Goal: Task Accomplishment & Management: Use online tool/utility

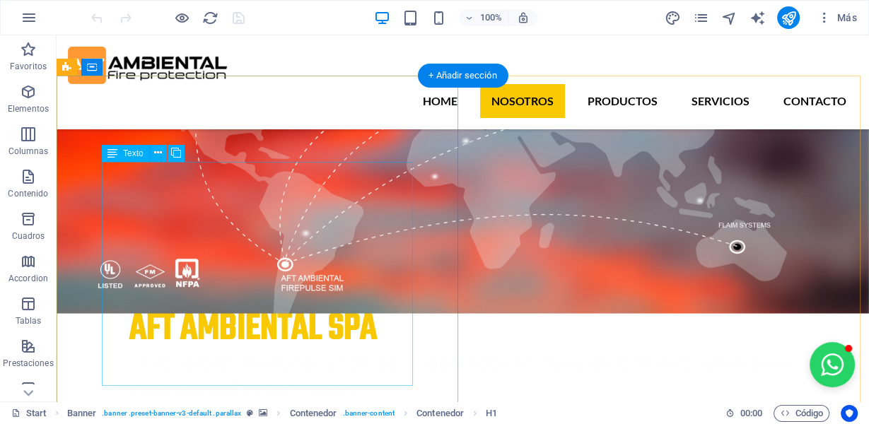
scroll to position [754, 0]
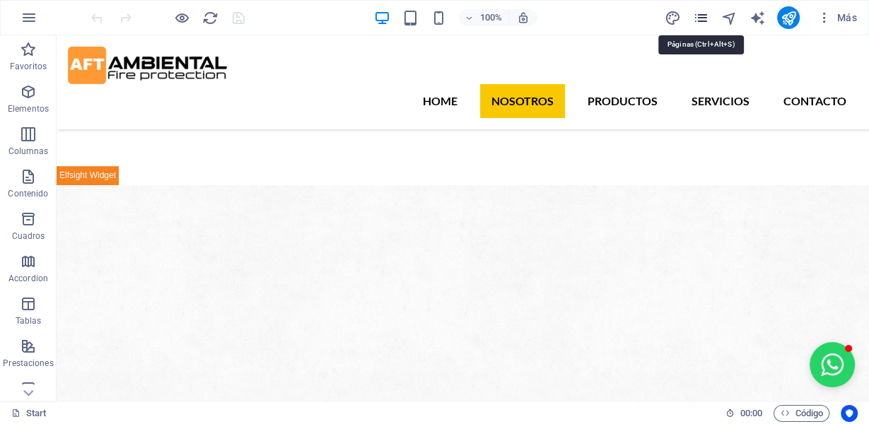
click at [704, 13] on icon "pages" at bounding box center [701, 18] width 16 height 16
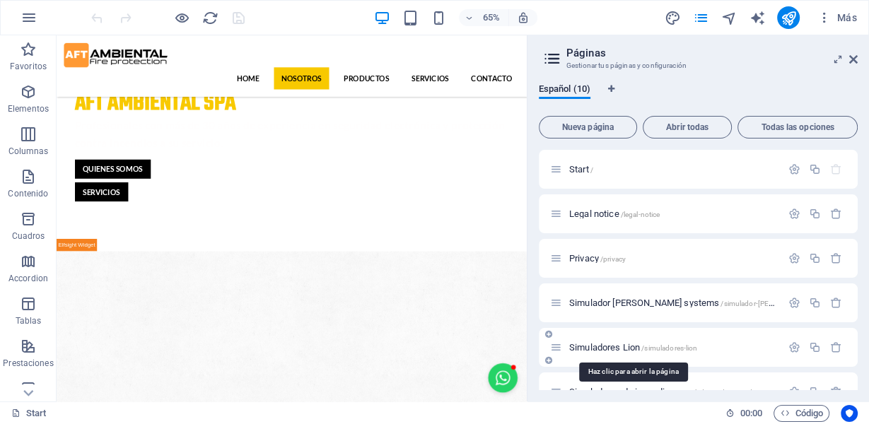
click at [630, 348] on span "Simuladores Lion /simuladores-lion" at bounding box center [633, 347] width 129 height 11
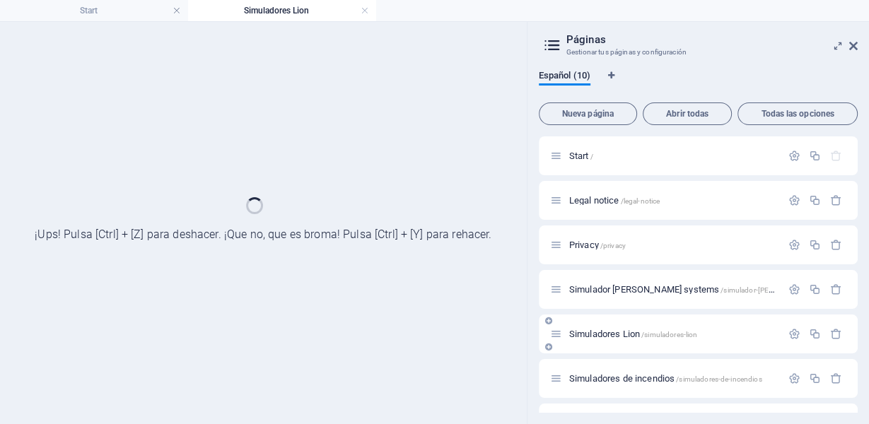
scroll to position [0, 0]
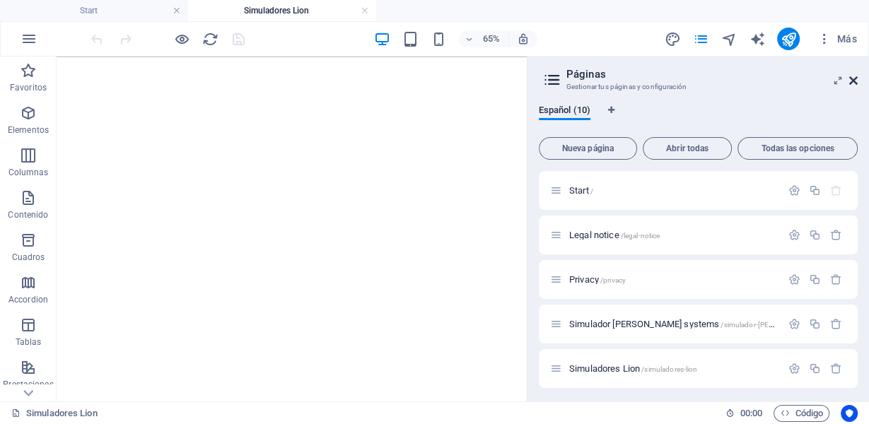
click at [851, 76] on icon at bounding box center [854, 80] width 8 height 11
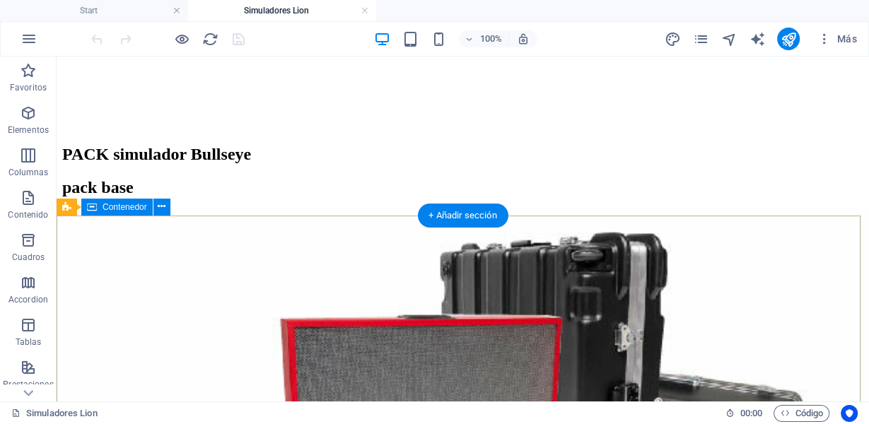
scroll to position [5348, 0]
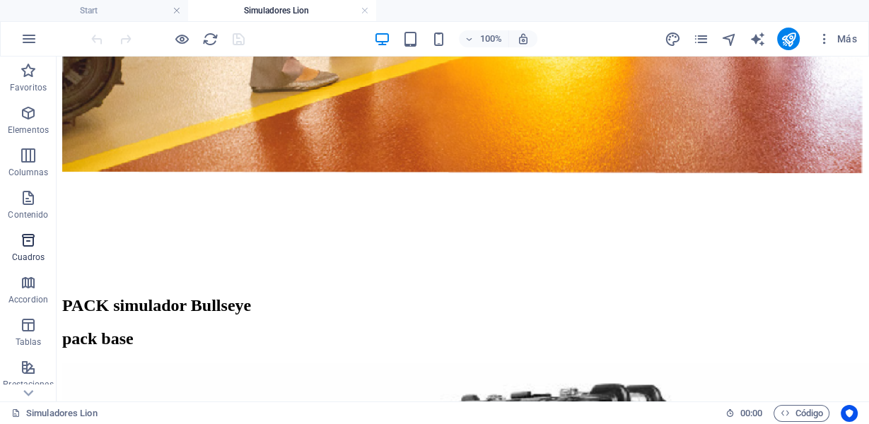
click at [34, 239] on icon "button" at bounding box center [28, 240] width 17 height 17
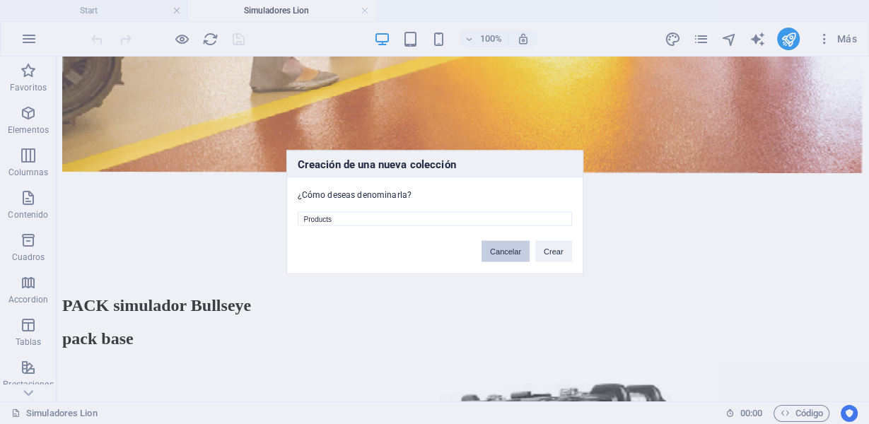
click at [509, 248] on button "Cancelar" at bounding box center [506, 251] width 48 height 21
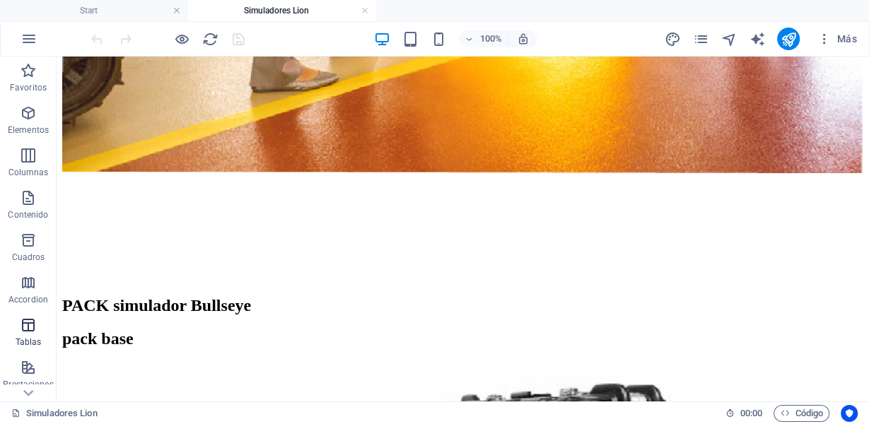
click at [25, 337] on p "Tablas" at bounding box center [29, 342] width 26 height 11
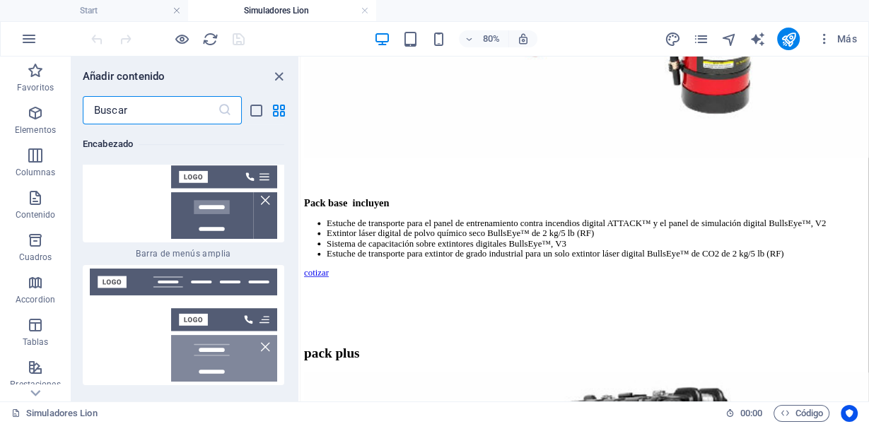
scroll to position [291, 0]
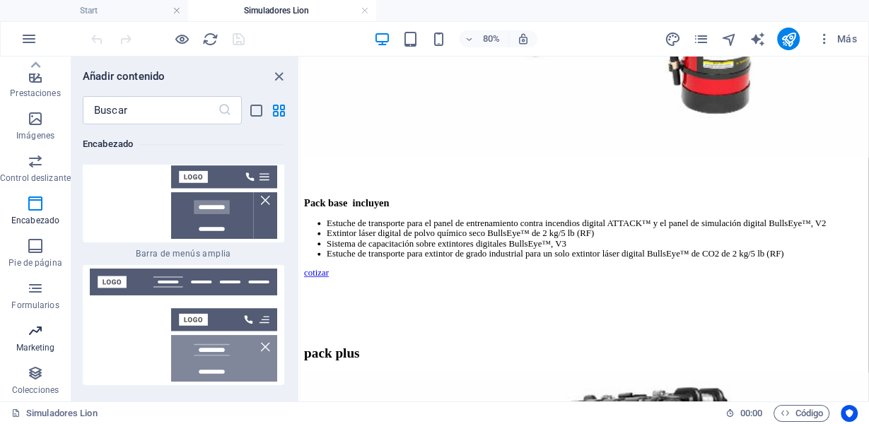
click at [35, 348] on p "Marketing" at bounding box center [35, 347] width 39 height 11
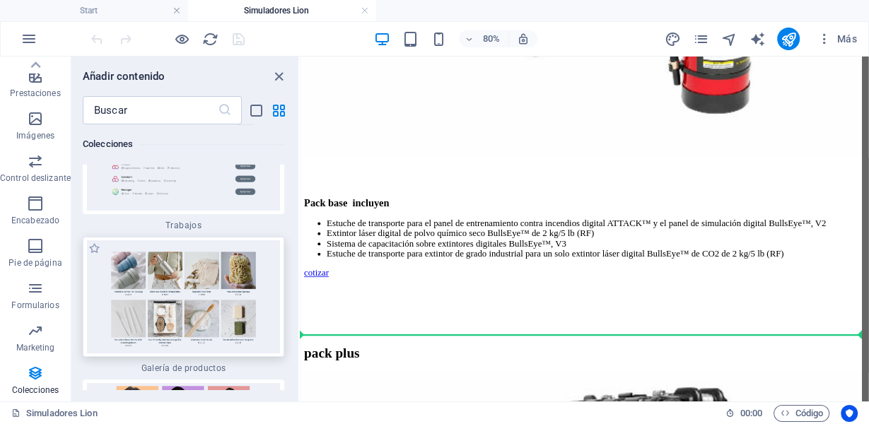
scroll to position [5348, 0]
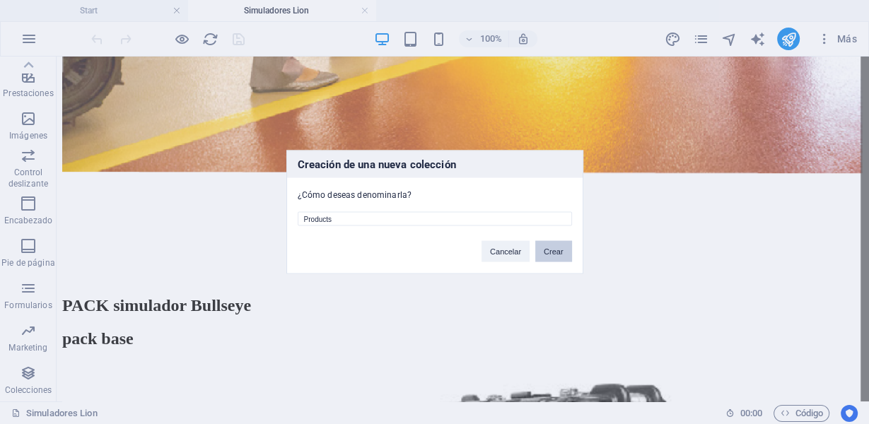
click at [552, 253] on button "Crear" at bounding box center [554, 251] width 37 height 21
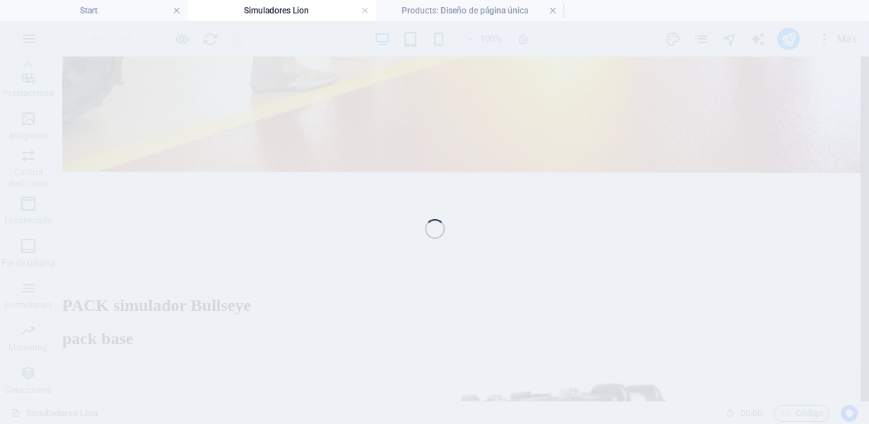
scroll to position [5406, 0]
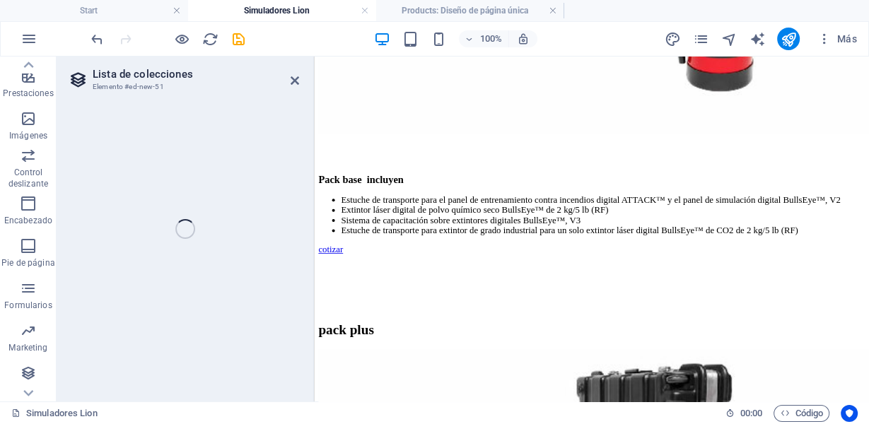
select select "68b925cc6cc8f35f2d02e513"
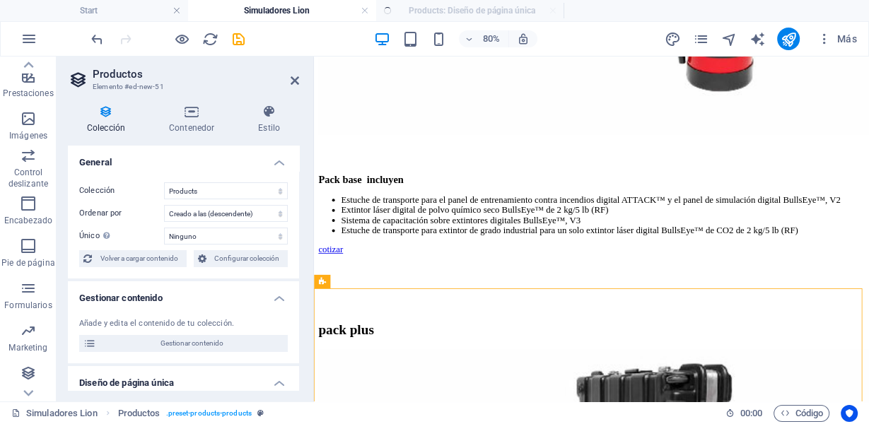
select select "createdAt_DESC"
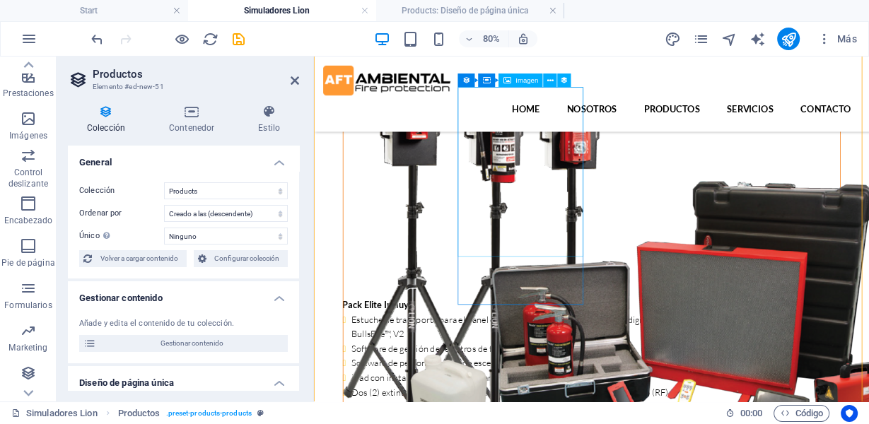
scroll to position [5865, 0]
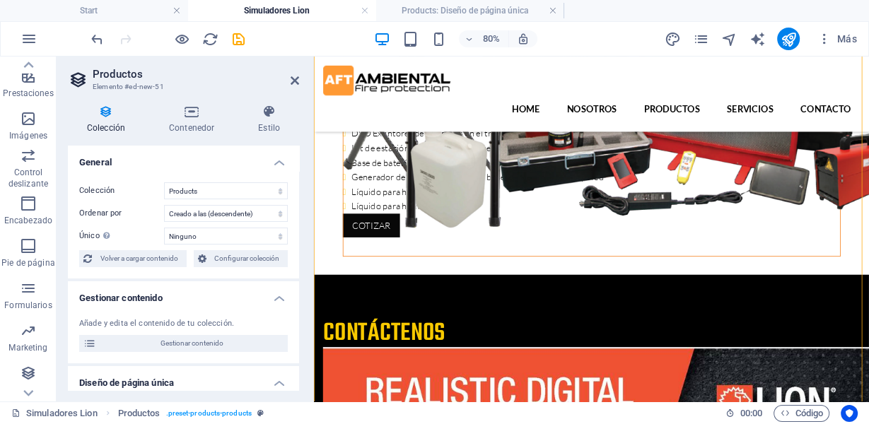
click at [166, 40] on div at bounding box center [167, 39] width 158 height 23
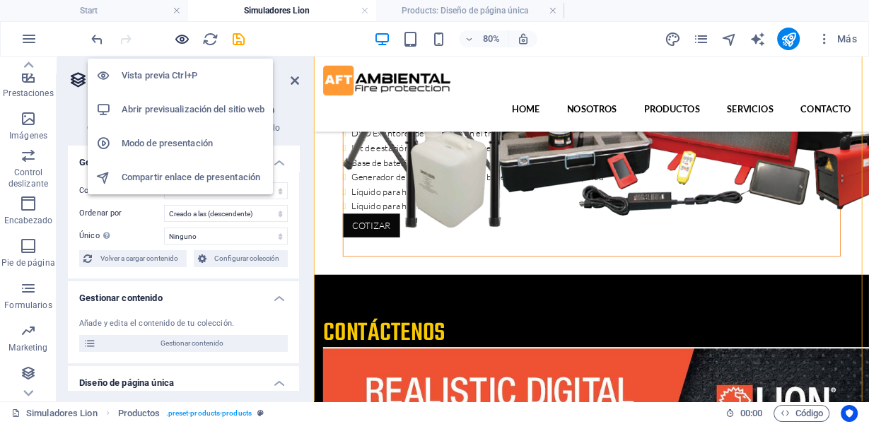
click at [179, 33] on icon "button" at bounding box center [182, 39] width 16 height 16
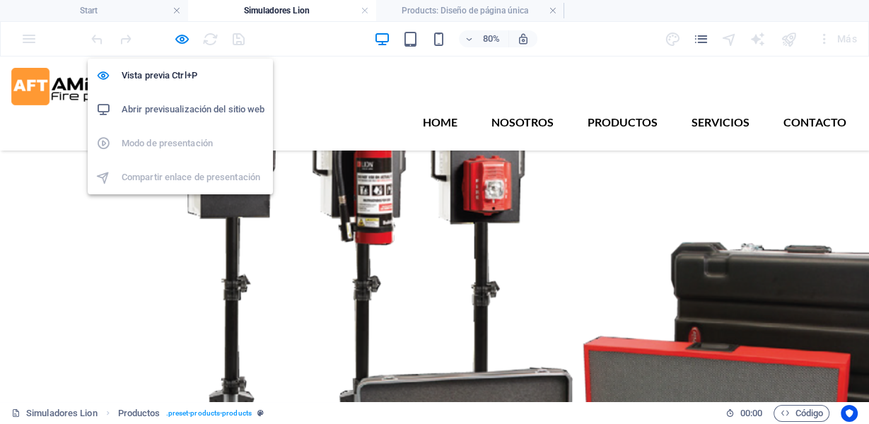
scroll to position [5784, 0]
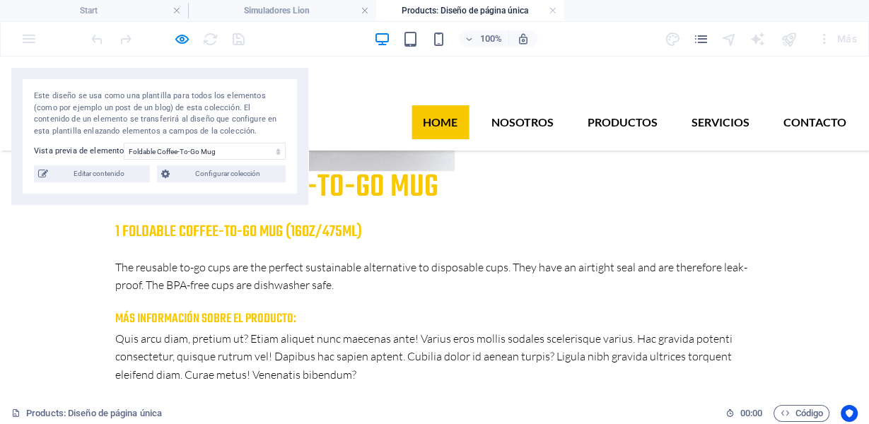
scroll to position [377, 0]
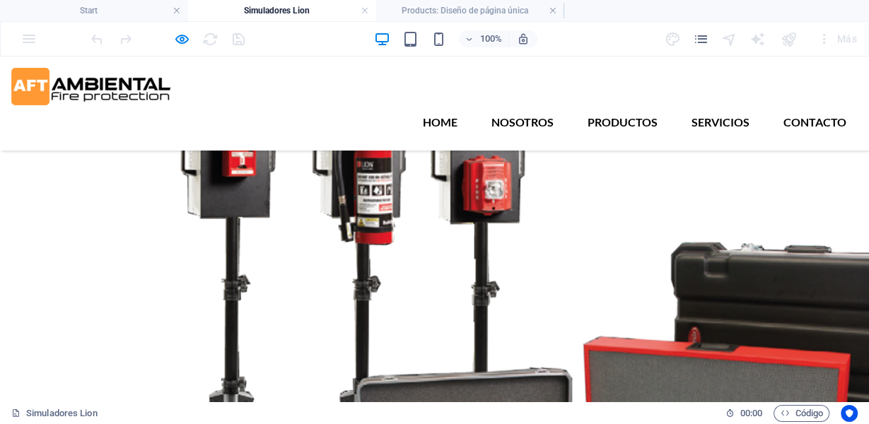
scroll to position [6161, 0]
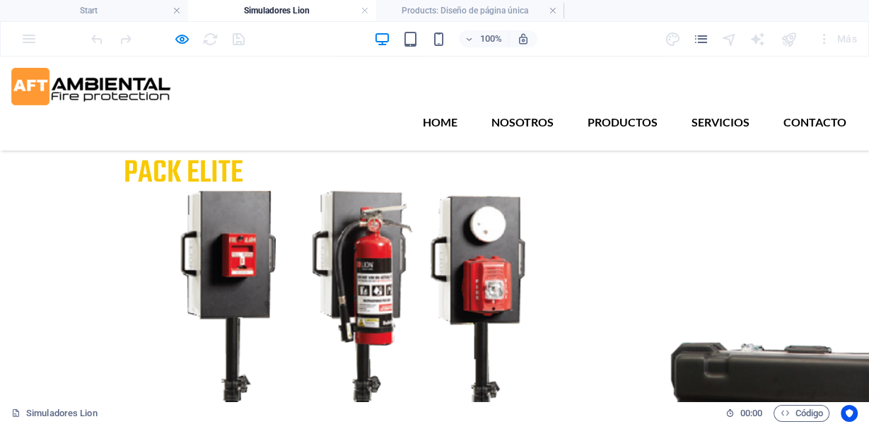
scroll to position [5784, 0]
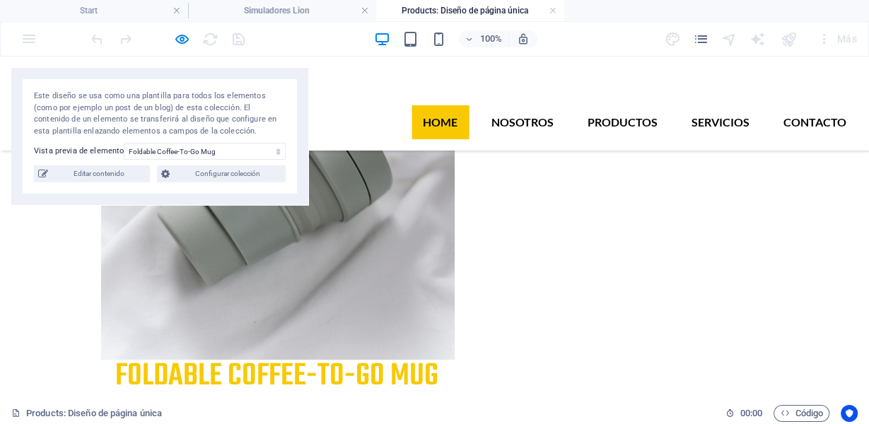
scroll to position [0, 0]
click at [122, 181] on span "Editar contenido" at bounding box center [98, 174] width 93 height 17
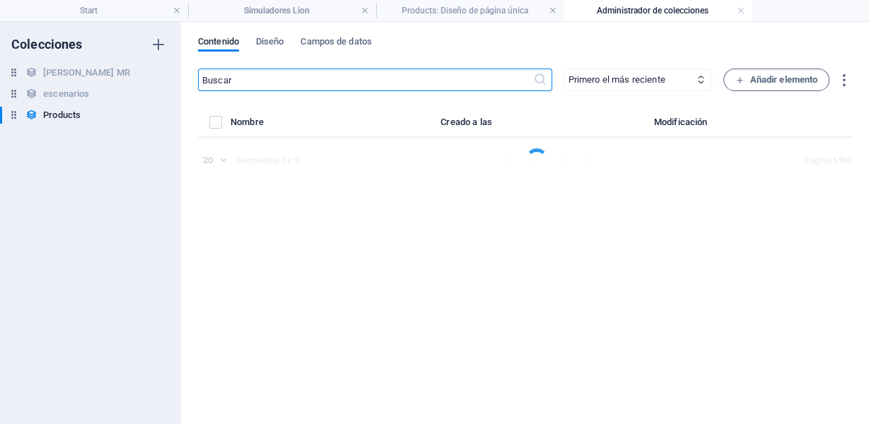
select select "Out of stock"
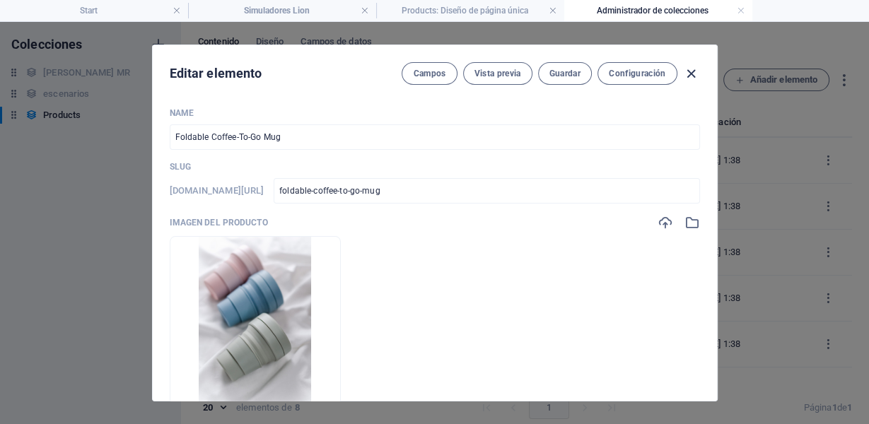
click at [686, 72] on icon "button" at bounding box center [691, 74] width 16 height 16
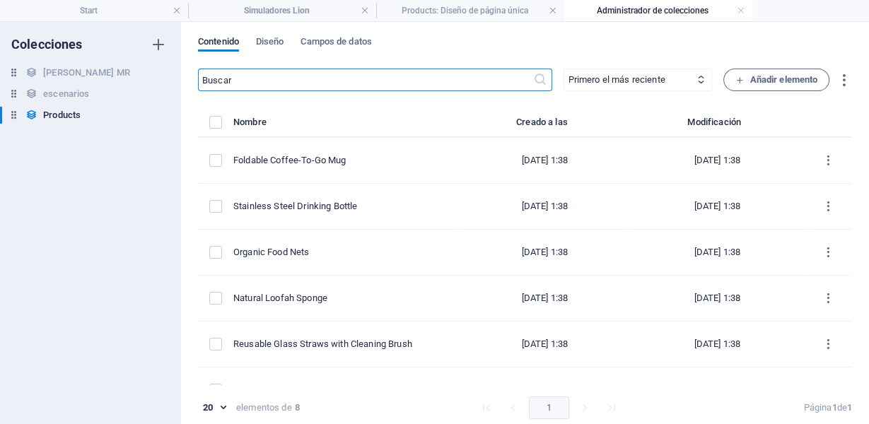
type input "foldable-coffee-to-go-mug"
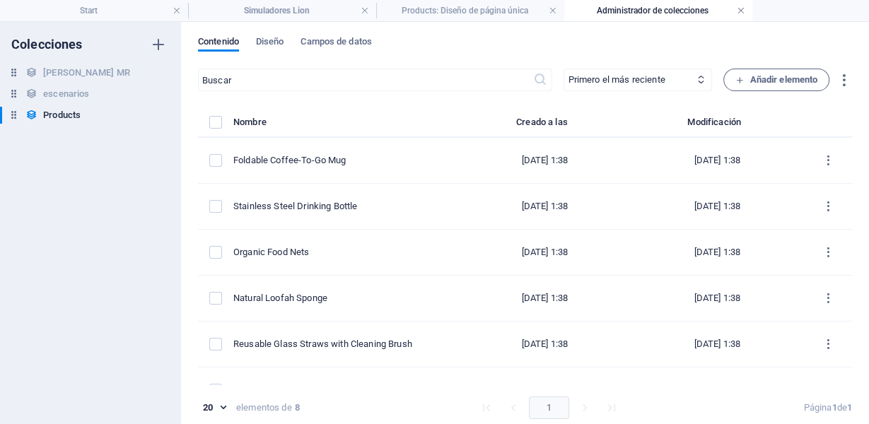
click at [740, 13] on link at bounding box center [741, 10] width 8 height 13
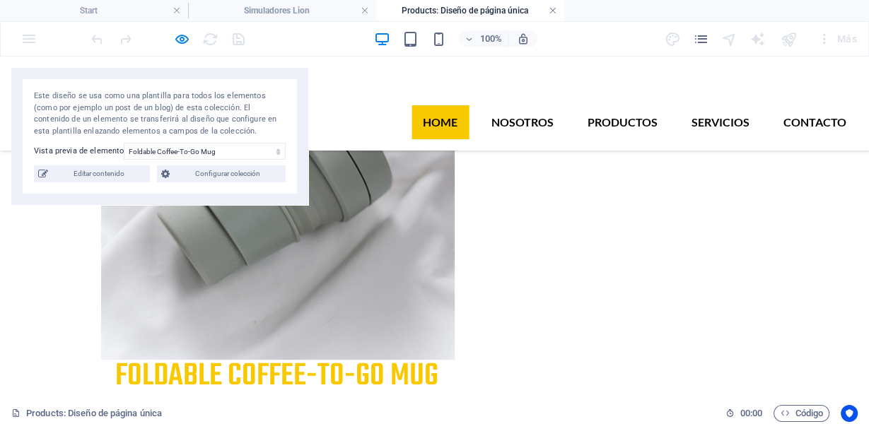
click at [550, 13] on link at bounding box center [553, 10] width 8 height 13
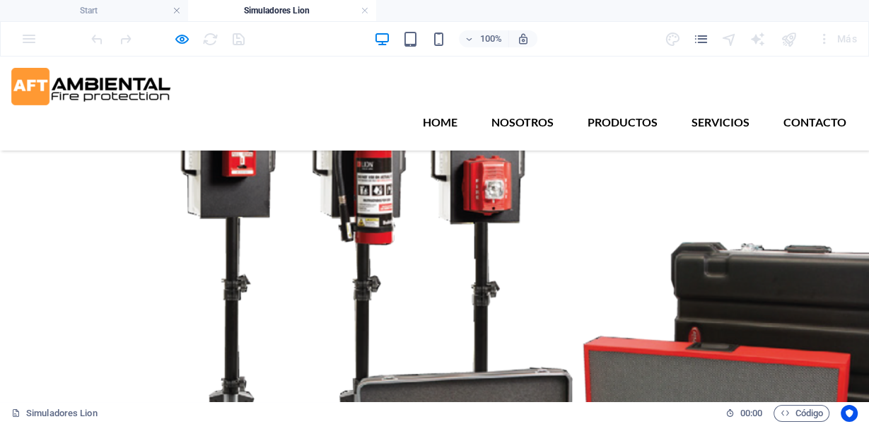
scroll to position [6772, 0]
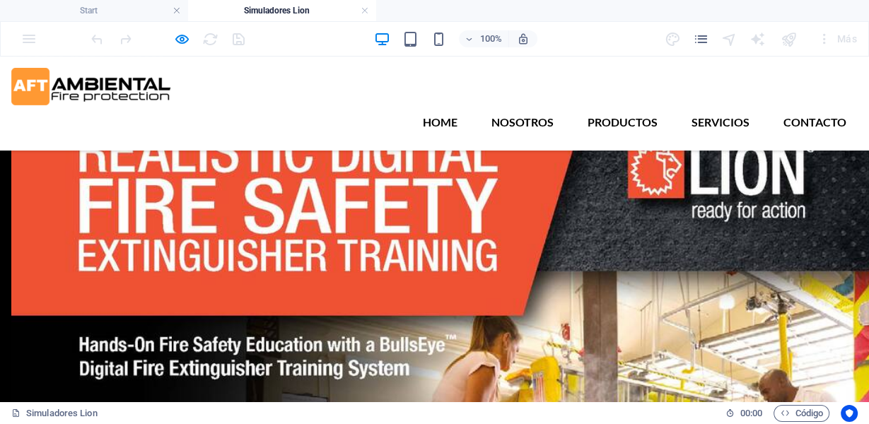
click at [190, 33] on div at bounding box center [167, 39] width 158 height 23
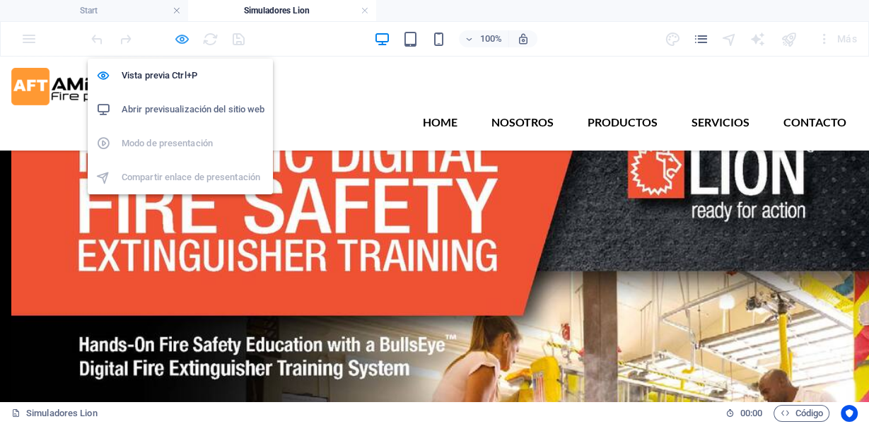
click at [181, 37] on icon "button" at bounding box center [182, 39] width 16 height 16
select select "68b925cc6cc8f35f2d02e513"
select select "createdAt_DESC"
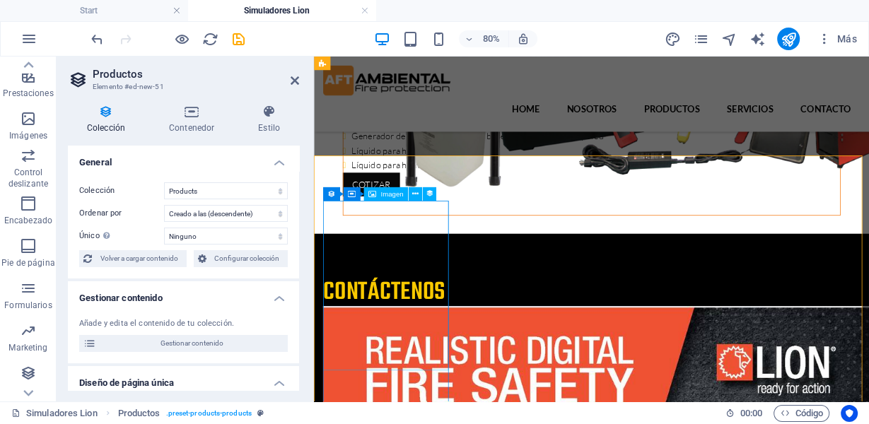
scroll to position [5540, 0]
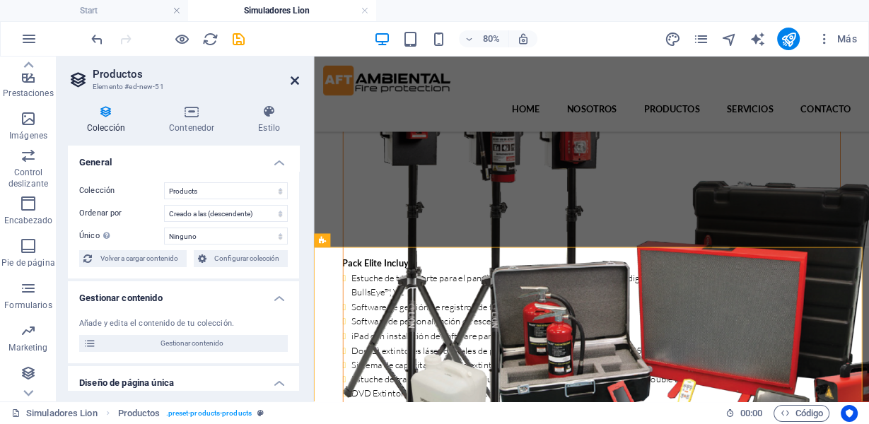
click at [295, 76] on icon at bounding box center [295, 80] width 8 height 11
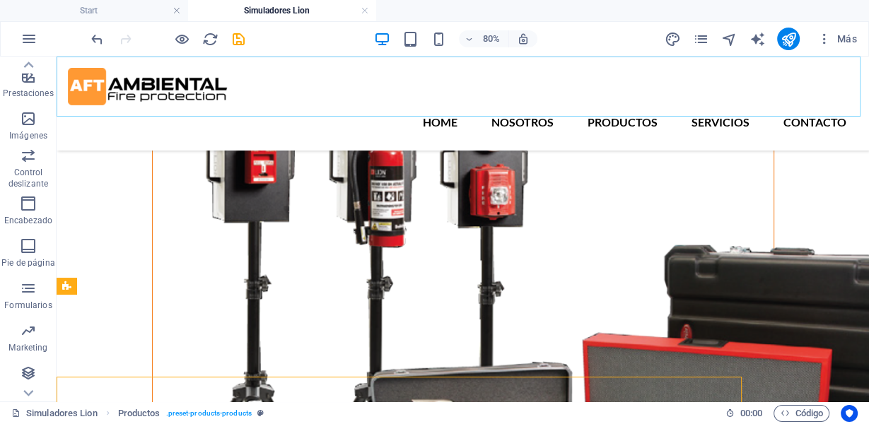
scroll to position [5458, 0]
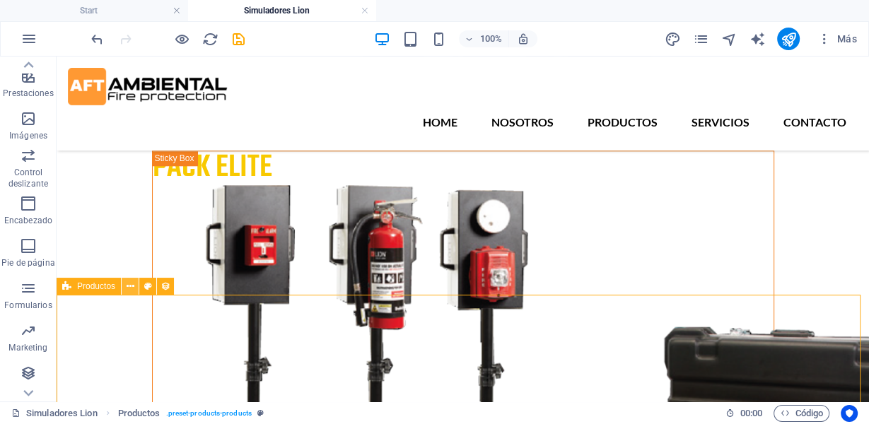
click at [127, 286] on icon at bounding box center [131, 286] width 8 height 15
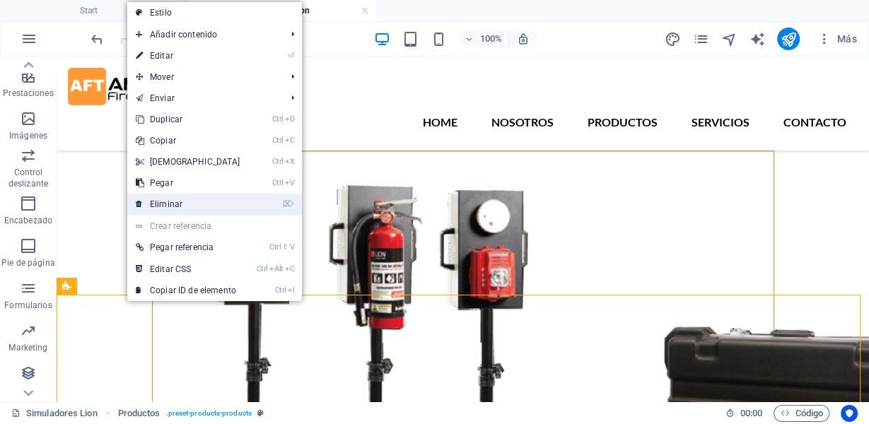
click at [187, 204] on link "⌦ Eliminar" at bounding box center [188, 204] width 122 height 21
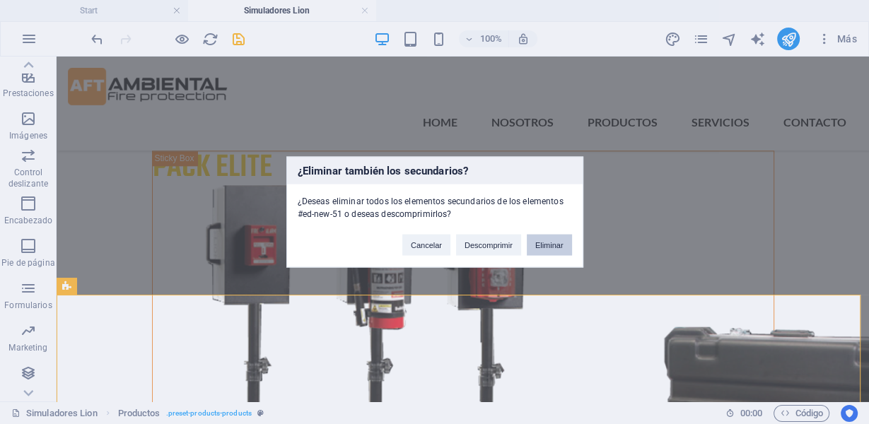
click at [559, 249] on button "Eliminar" at bounding box center [549, 245] width 45 height 21
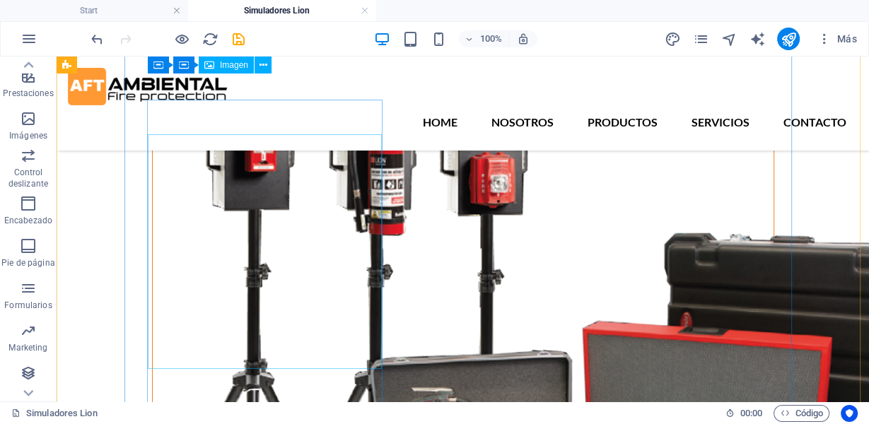
scroll to position [5269, 0]
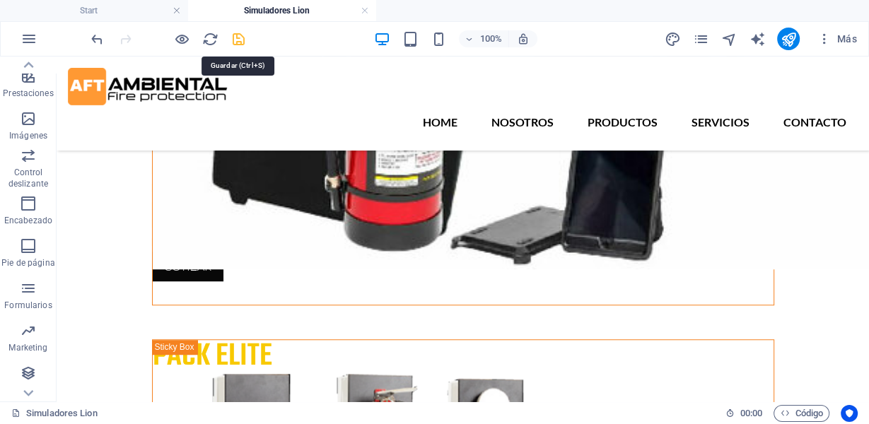
click at [241, 37] on icon "save" at bounding box center [239, 39] width 16 height 16
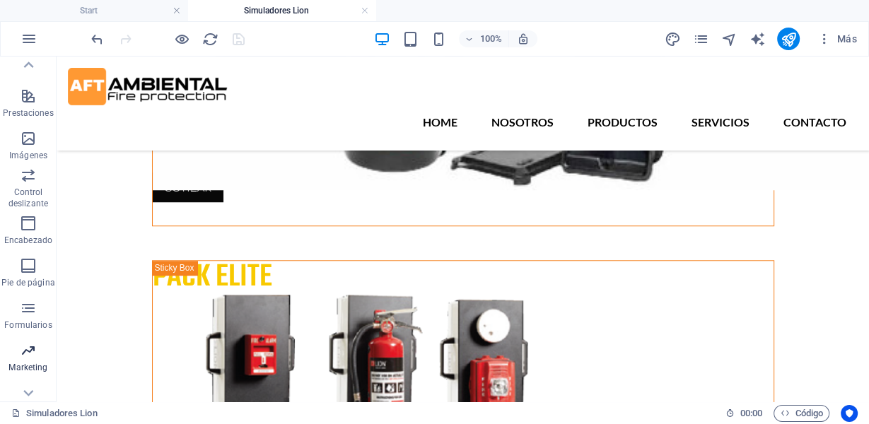
scroll to position [291, 0]
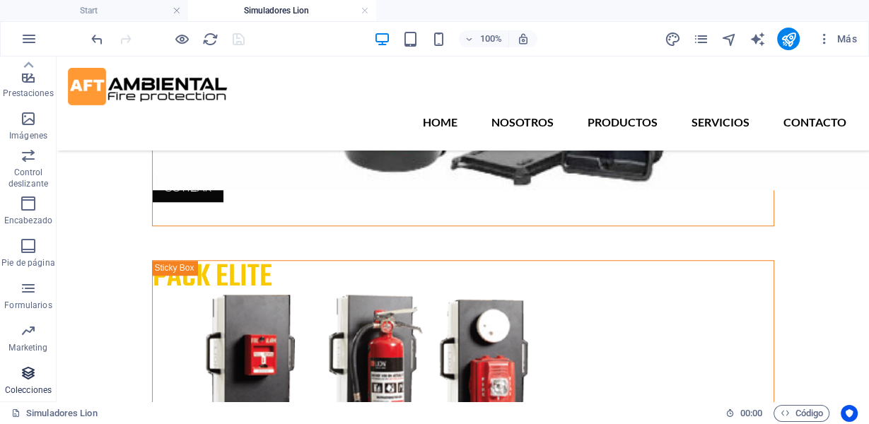
click at [23, 378] on icon "button" at bounding box center [28, 373] width 17 height 17
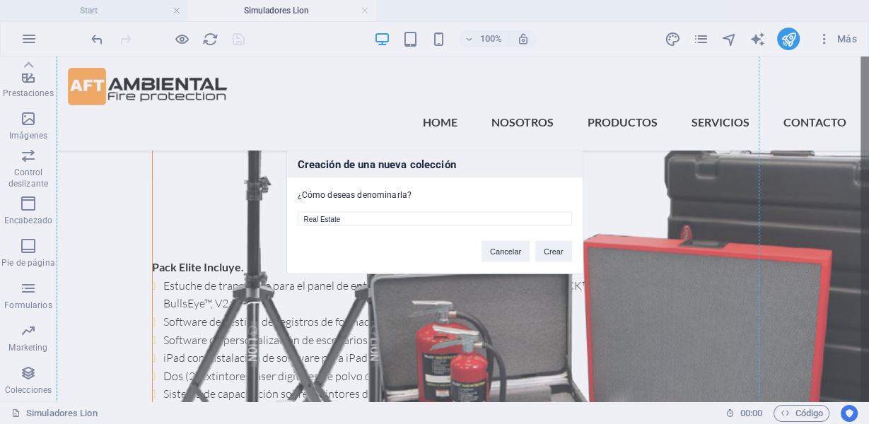
scroll to position [6103, 0]
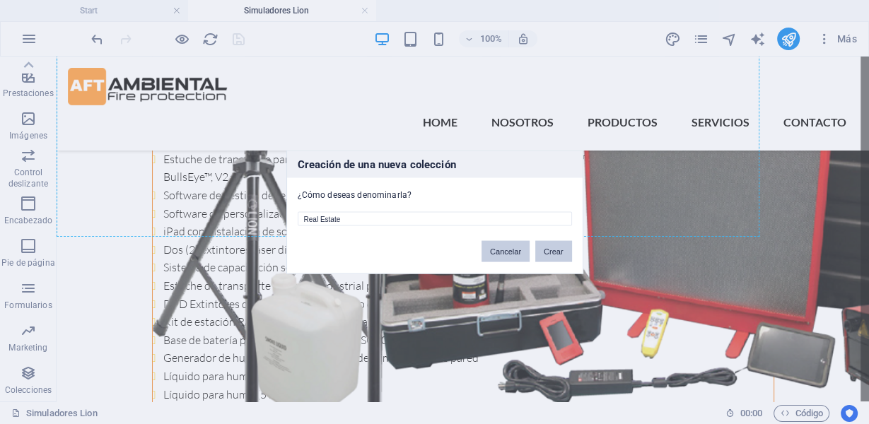
drag, startPoint x: 495, startPoint y: 253, endPoint x: 555, endPoint y: 257, distance: 59.6
click at [555, 257] on div "Cancelar Crear" at bounding box center [527, 245] width 112 height 36
click at [555, 257] on button "Crear" at bounding box center [554, 251] width 37 height 21
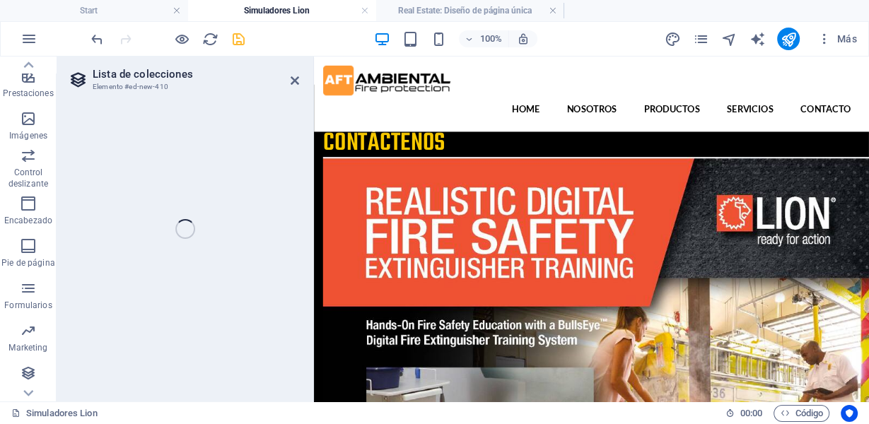
select select "68b930bf61a1167eb900c3c3"
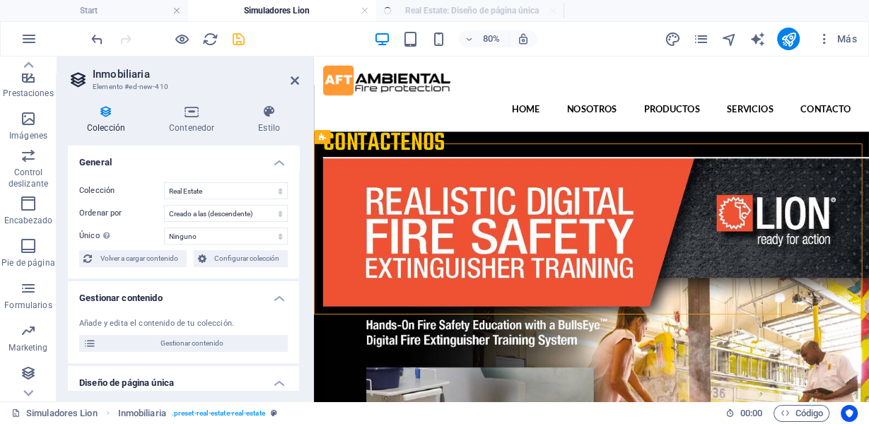
select select "createdAt_DESC"
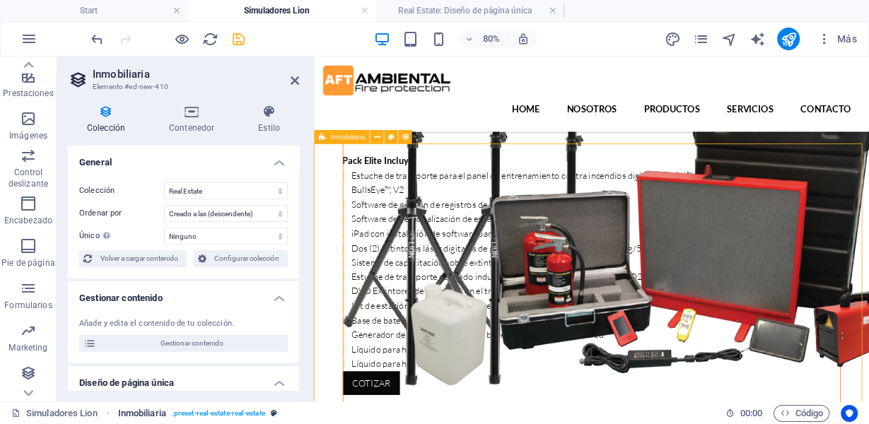
scroll to position [0, 0]
click at [171, 38] on div at bounding box center [167, 39] width 158 height 23
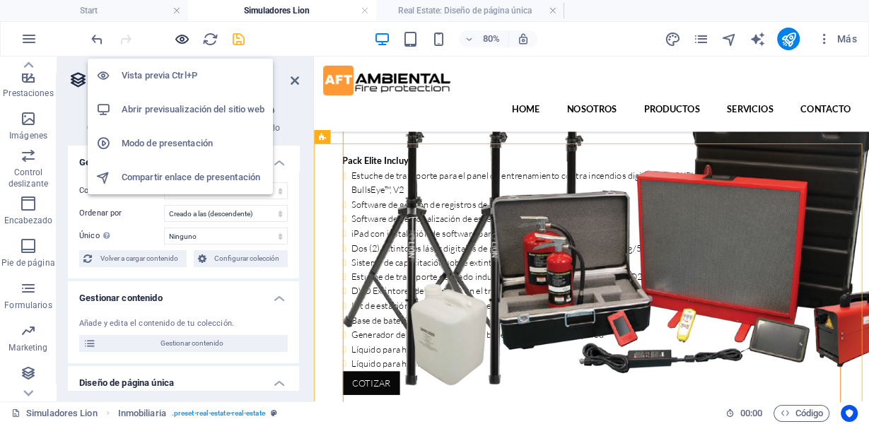
click at [184, 37] on icon "button" at bounding box center [182, 39] width 16 height 16
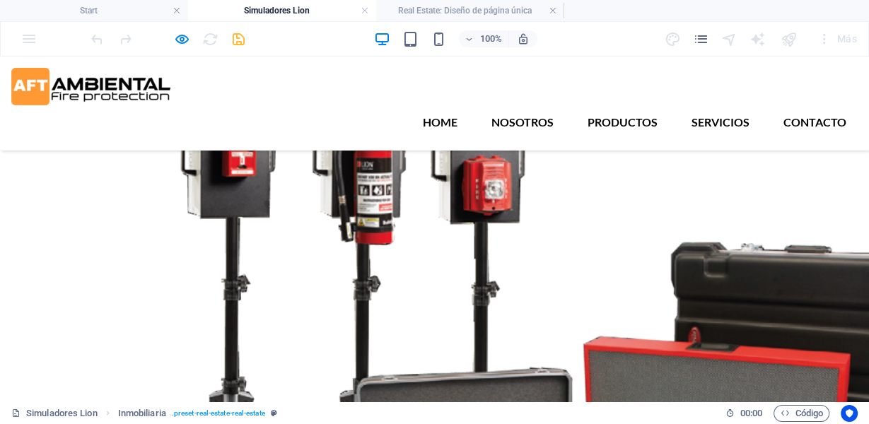
scroll to position [5587, 0]
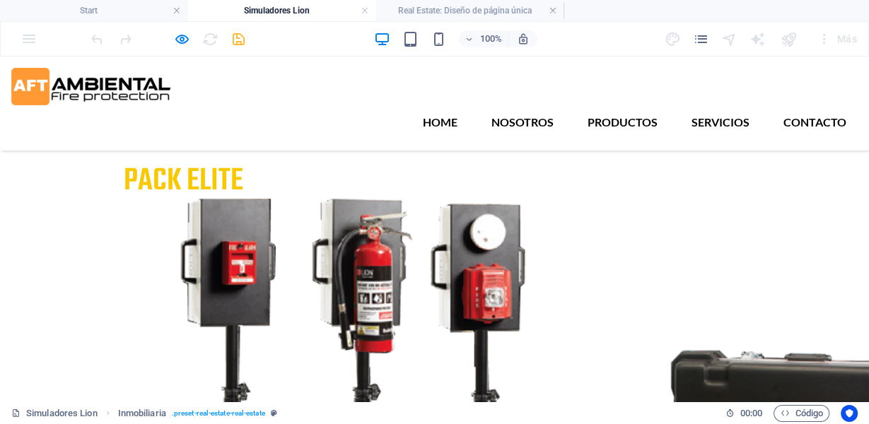
select select "68b930c131b0f1706801772a"
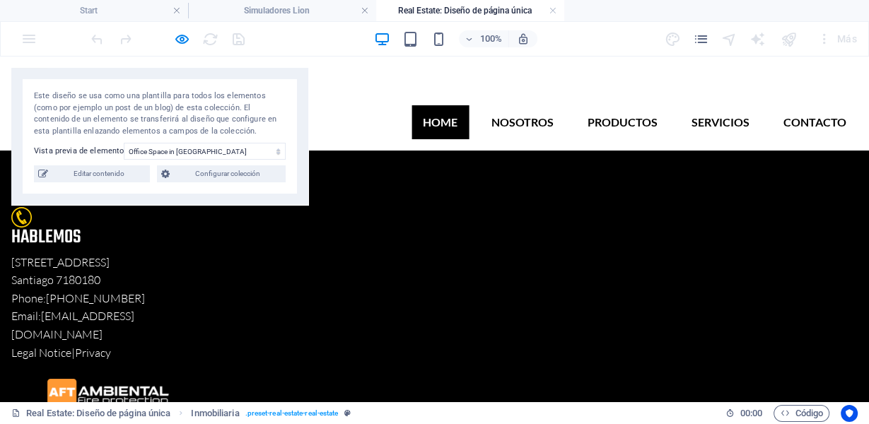
scroll to position [0, 0]
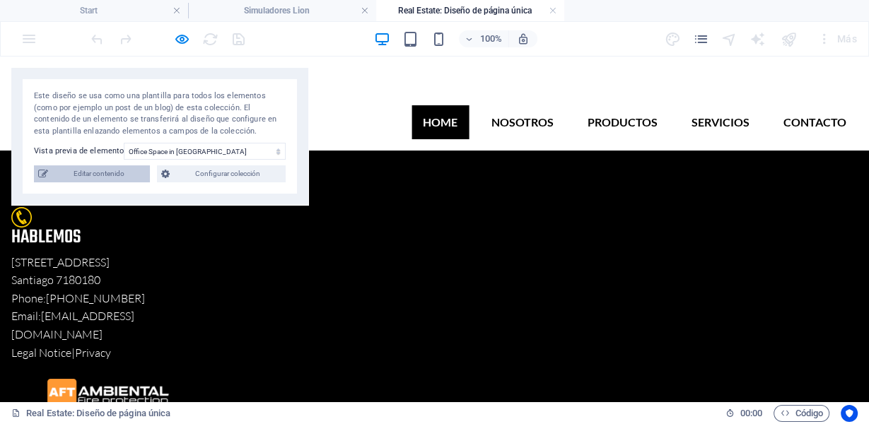
click at [88, 178] on span "Editar contenido" at bounding box center [98, 174] width 93 height 17
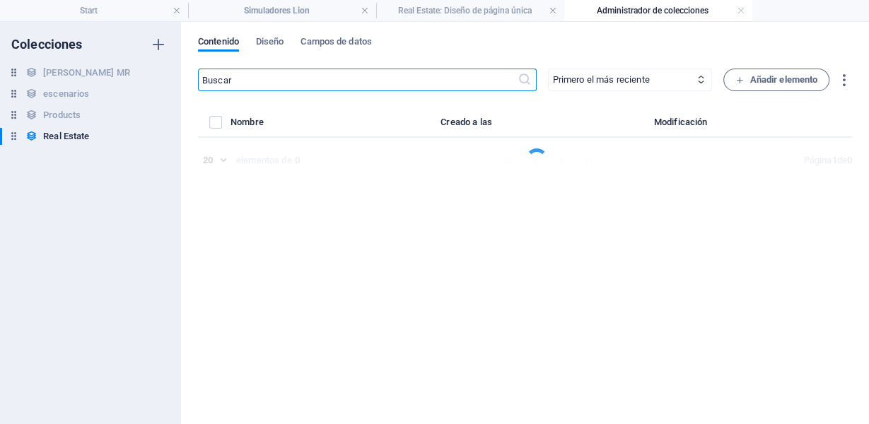
select select "Office"
select select "For Rent"
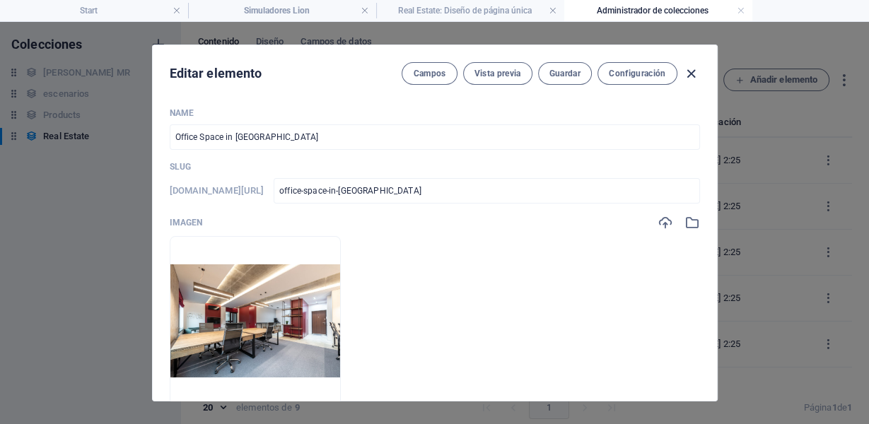
click at [692, 73] on icon "button" at bounding box center [691, 74] width 16 height 16
checkbox input "false"
type input "office-space-in-[GEOGRAPHIC_DATA]"
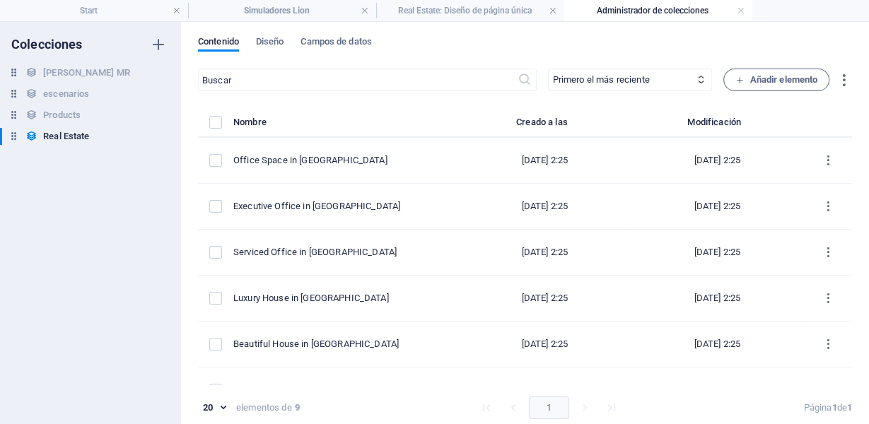
click at [272, 35] on div "Contenido Diseño Campos de datos ​ Primero el más reciente Primero el más antig…" at bounding box center [525, 223] width 688 height 403
click at [272, 40] on span "Diseño" at bounding box center [270, 43] width 28 height 20
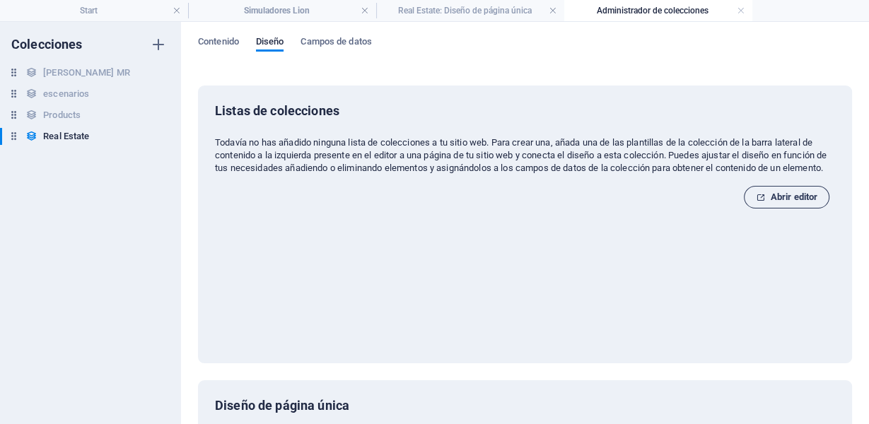
drag, startPoint x: 790, startPoint y: 209, endPoint x: 505, endPoint y: 69, distance: 317.3
click at [790, 206] on span "Abrir editor" at bounding box center [787, 197] width 62 height 17
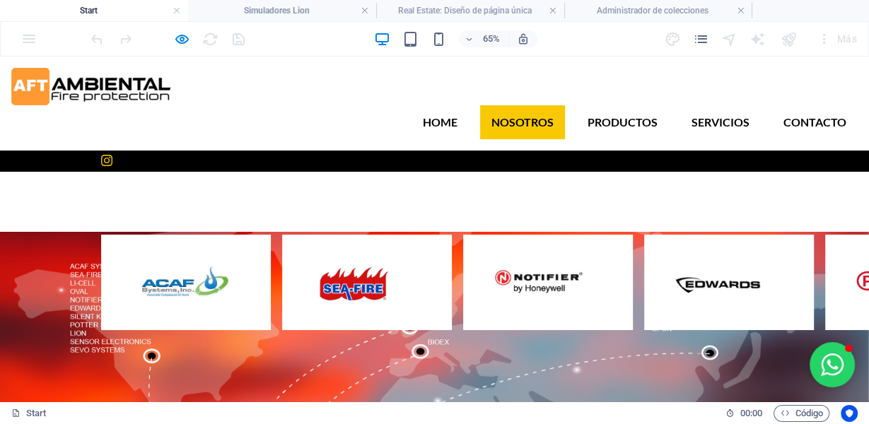
scroll to position [754, 0]
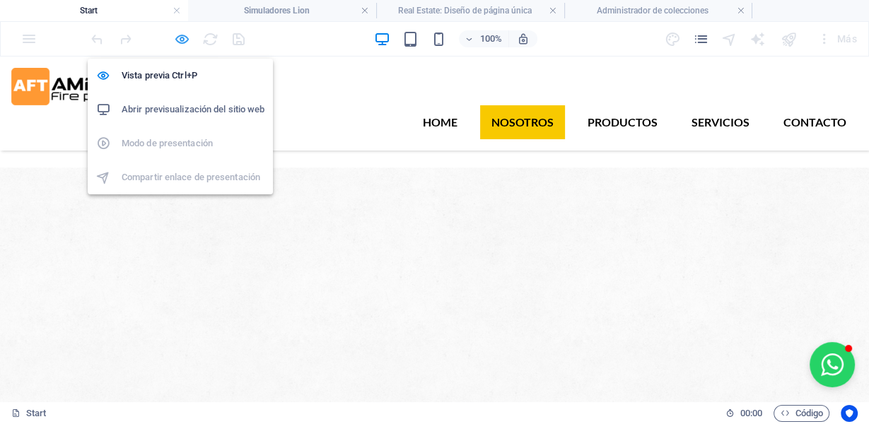
click at [184, 33] on icon "button" at bounding box center [182, 39] width 16 height 16
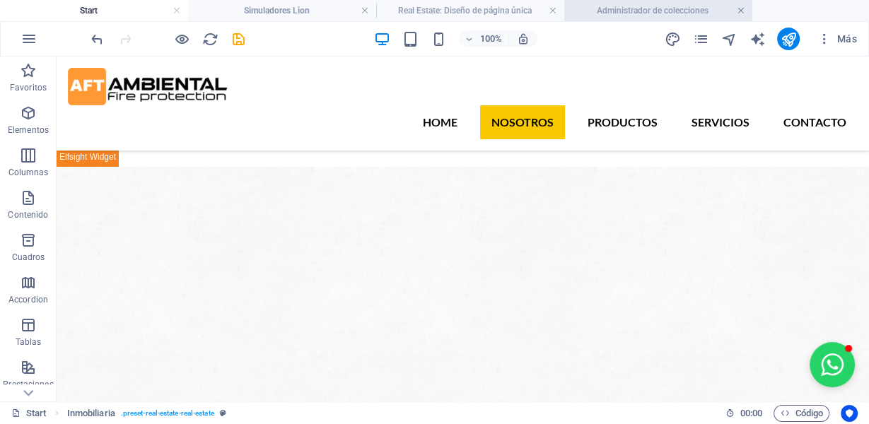
click at [741, 8] on link at bounding box center [741, 10] width 8 height 13
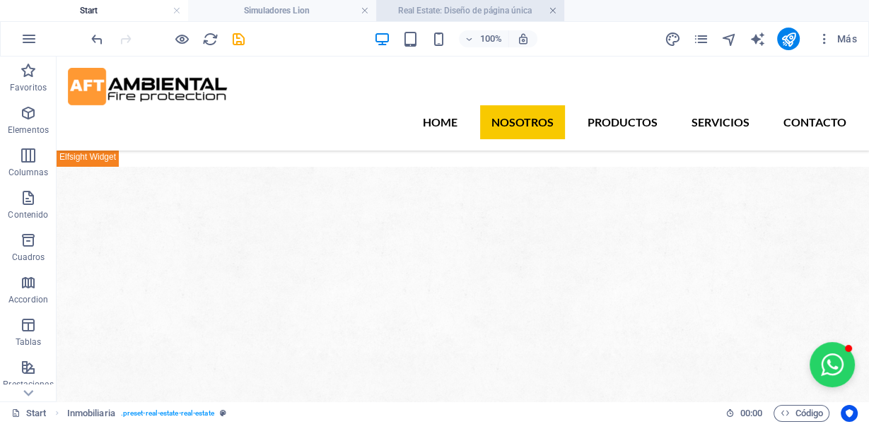
click at [551, 8] on link at bounding box center [553, 10] width 8 height 13
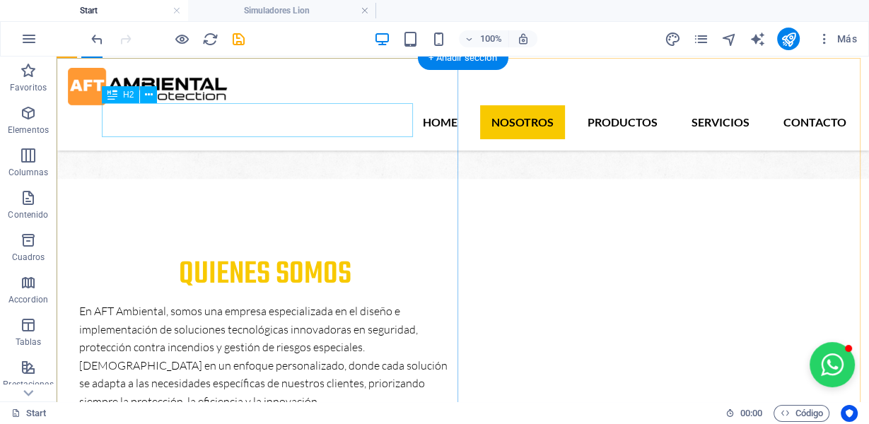
scroll to position [1529, 0]
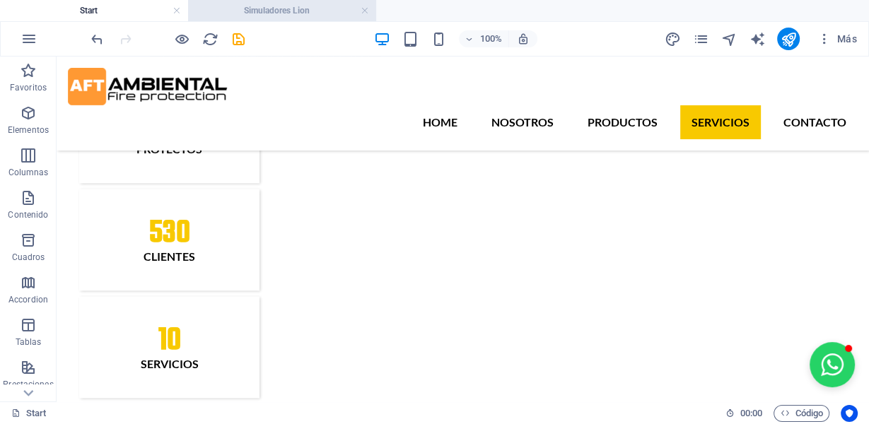
click at [268, 14] on h4 "Simuladores Lion" at bounding box center [282, 11] width 188 height 16
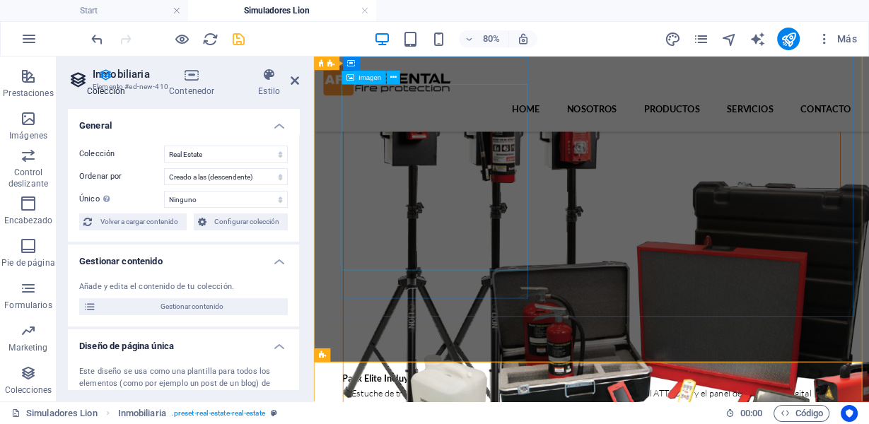
scroll to position [5584, 0]
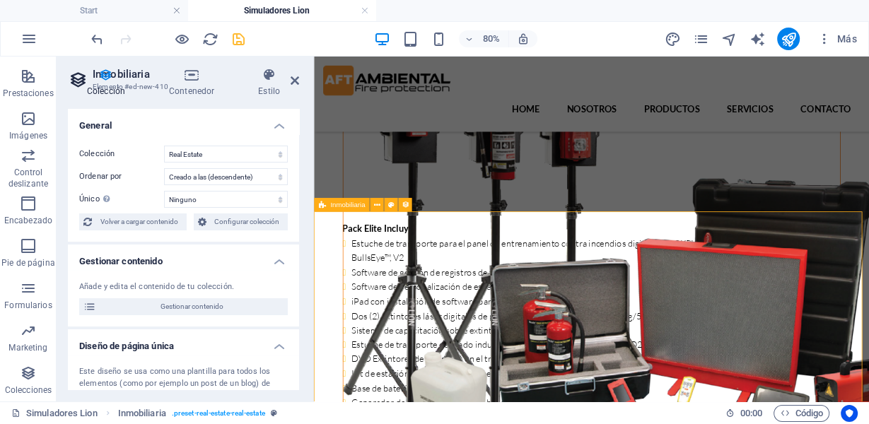
click at [320, 204] on icon at bounding box center [321, 204] width 7 height 13
click at [374, 207] on icon at bounding box center [377, 205] width 6 height 12
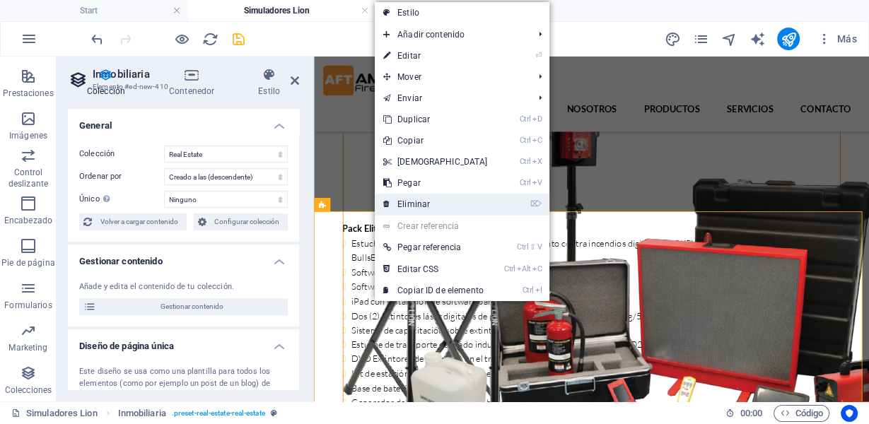
click at [417, 204] on link "⌦ Eliminar" at bounding box center [436, 204] width 122 height 21
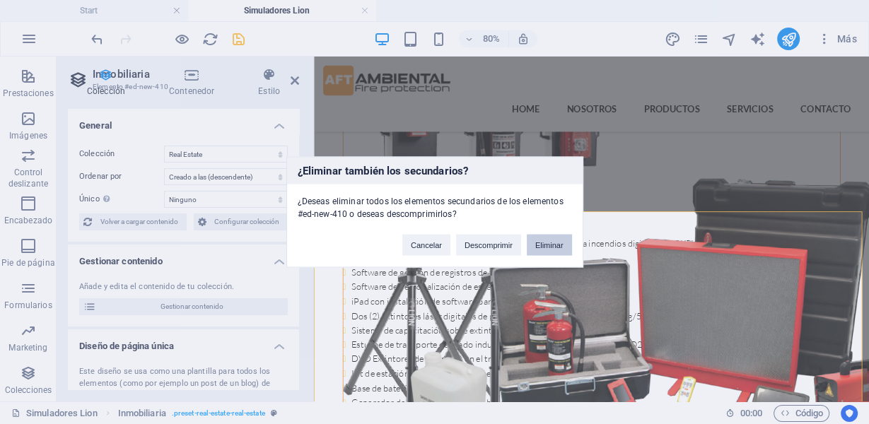
click at [542, 243] on button "Eliminar" at bounding box center [549, 245] width 45 height 21
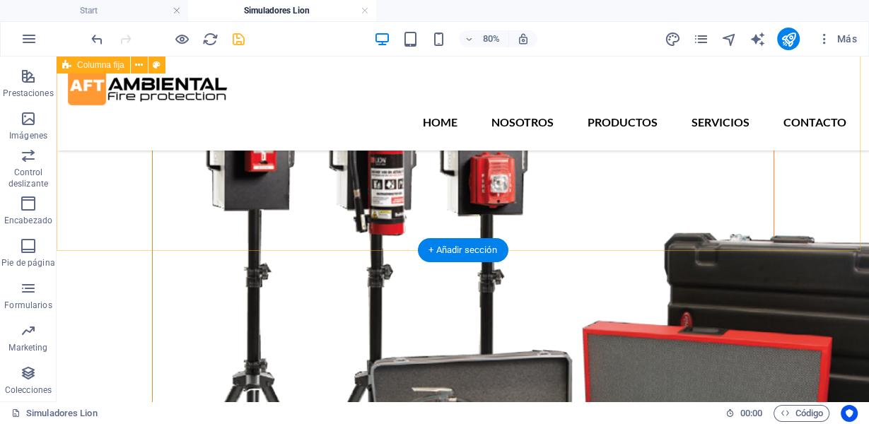
scroll to position [5502, 0]
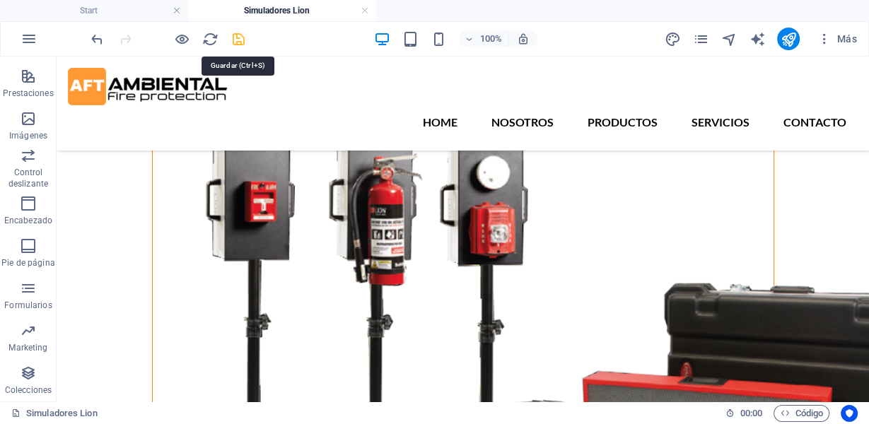
click at [238, 35] on icon "save" at bounding box center [239, 39] width 16 height 16
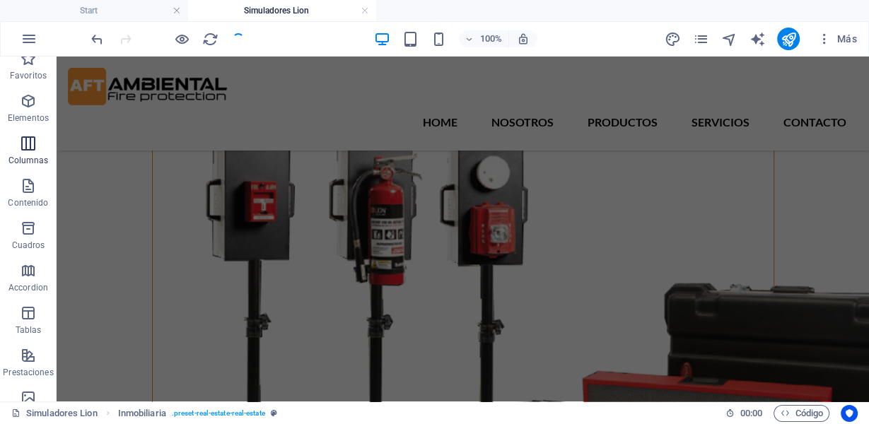
scroll to position [0, 0]
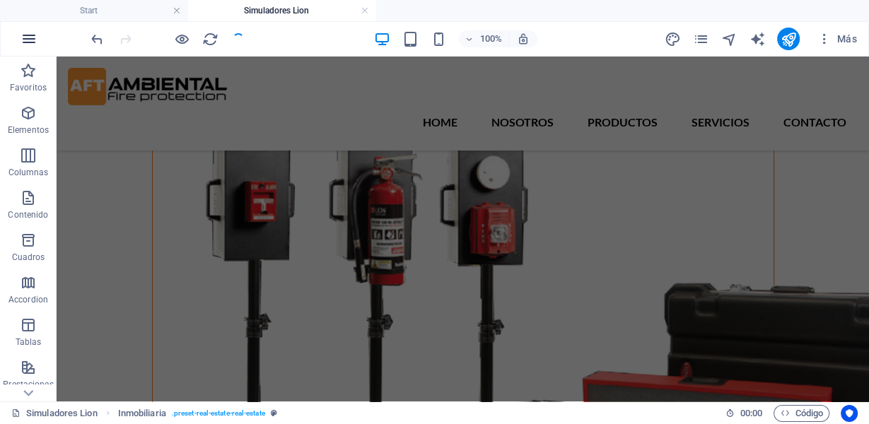
click at [36, 40] on icon "button" at bounding box center [29, 38] width 17 height 17
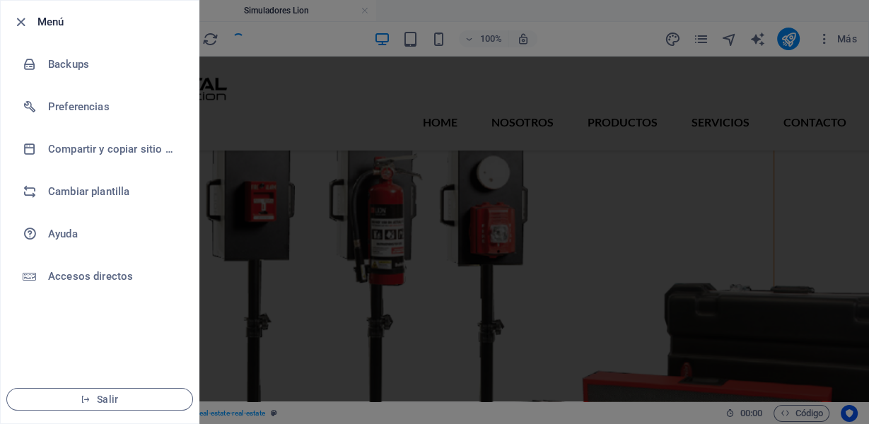
click at [504, 221] on div at bounding box center [434, 212] width 869 height 424
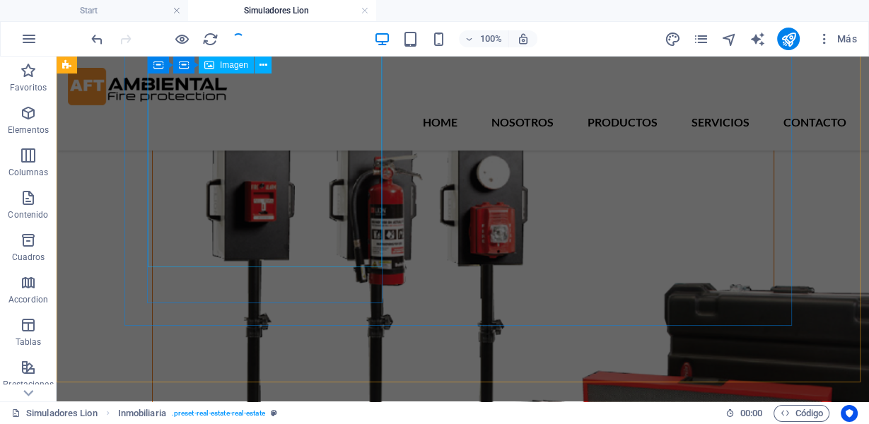
scroll to position [5314, 0]
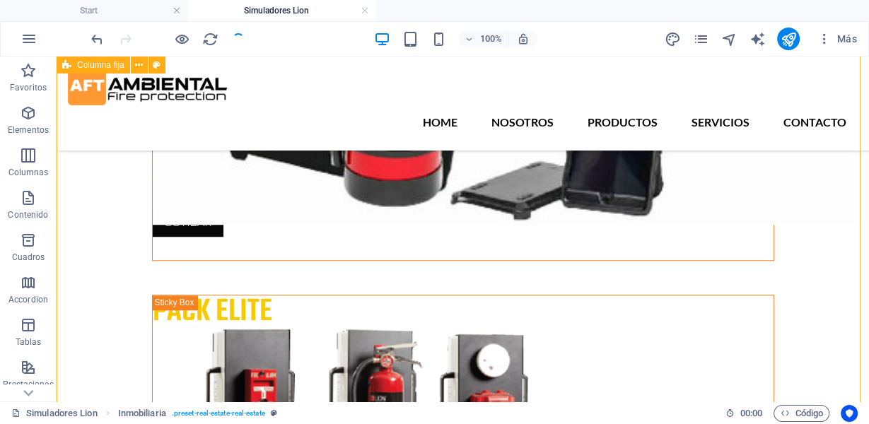
click at [96, 33] on icon "undo" at bounding box center [97, 39] width 16 height 16
click at [92, 37] on icon "undo" at bounding box center [97, 39] width 16 height 16
click at [366, 8] on link at bounding box center [365, 10] width 8 height 13
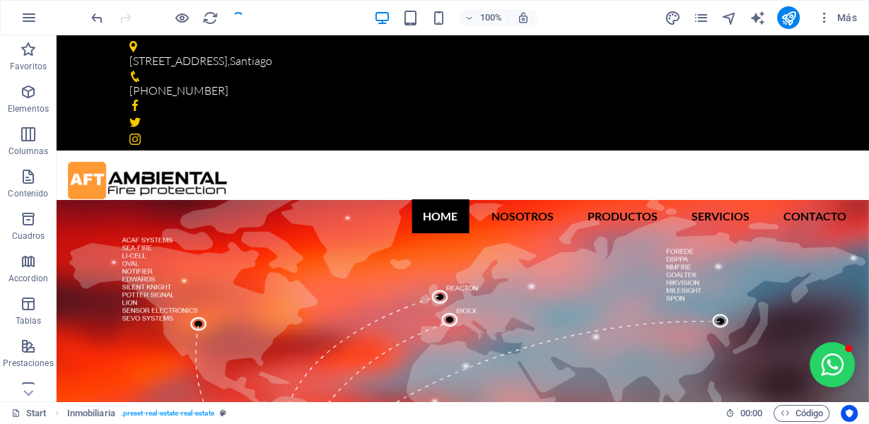
scroll to position [1529, 0]
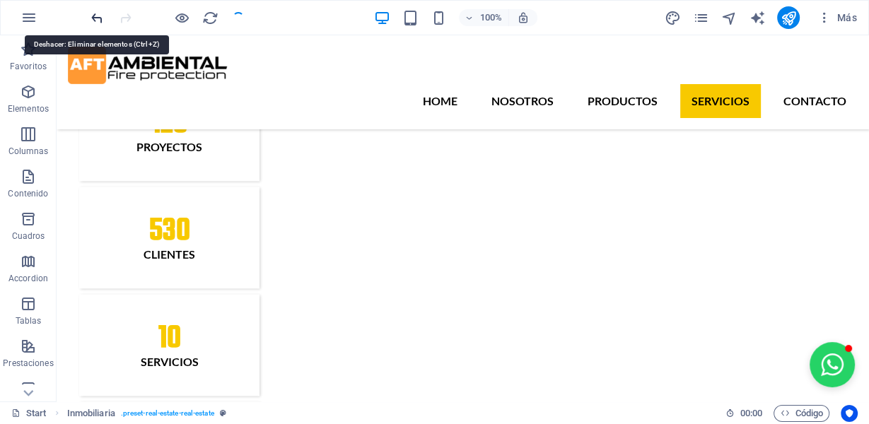
click at [94, 15] on icon "undo" at bounding box center [97, 18] width 16 height 16
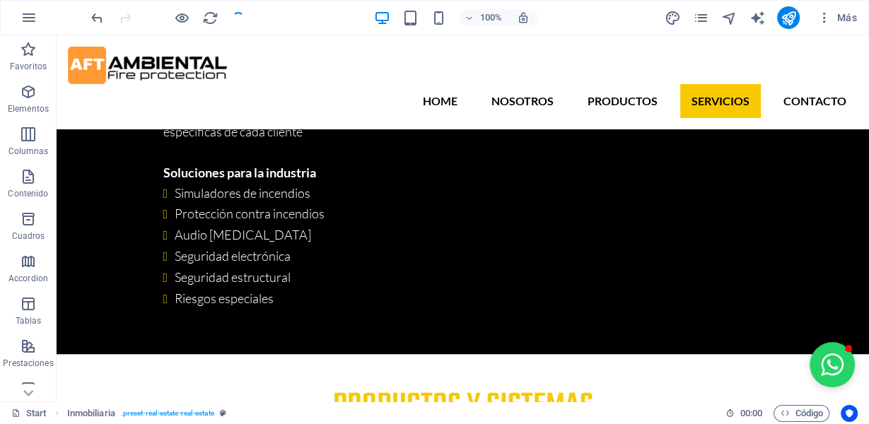
scroll to position [5868, 0]
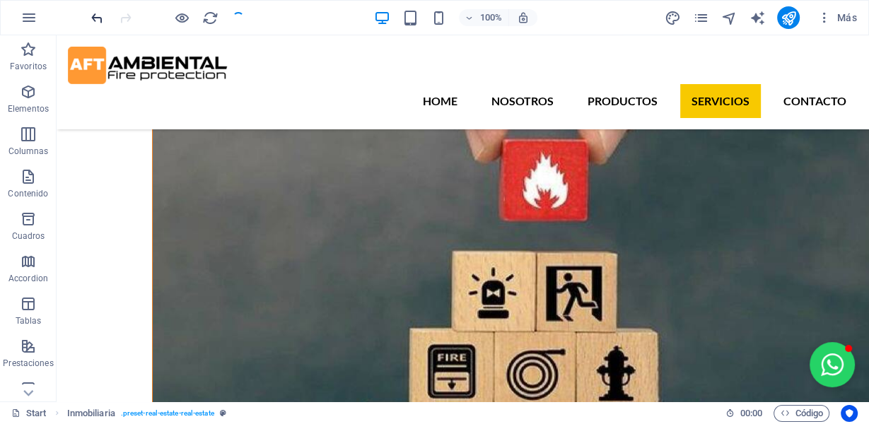
click at [105, 20] on span "undo" at bounding box center [96, 18] width 17 height 16
click at [99, 14] on icon "undo" at bounding box center [97, 18] width 16 height 16
